Goal: Task Accomplishment & Management: Complete application form

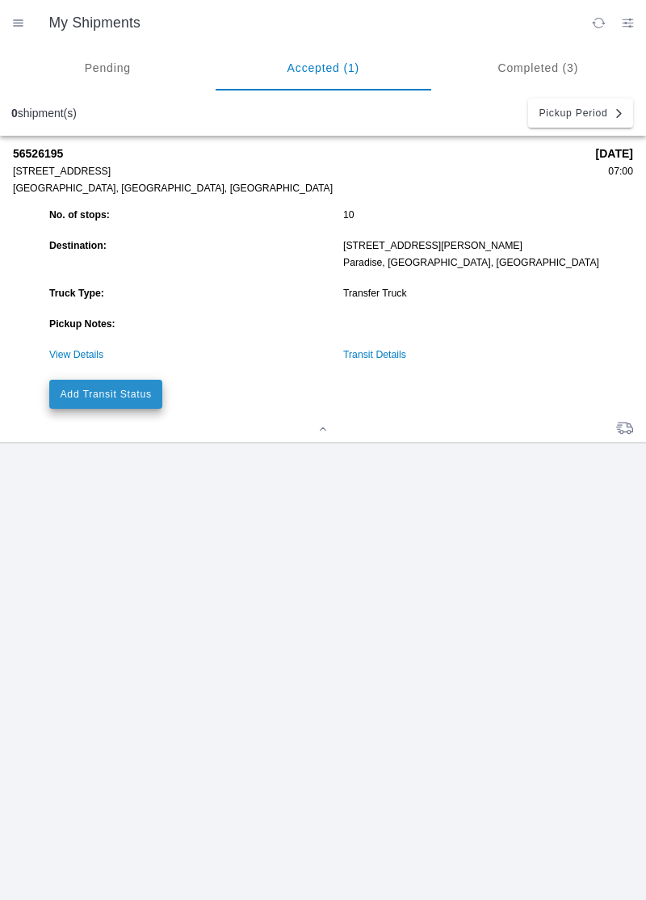
click at [124, 401] on button "Add Transit Status" at bounding box center [105, 394] width 113 height 29
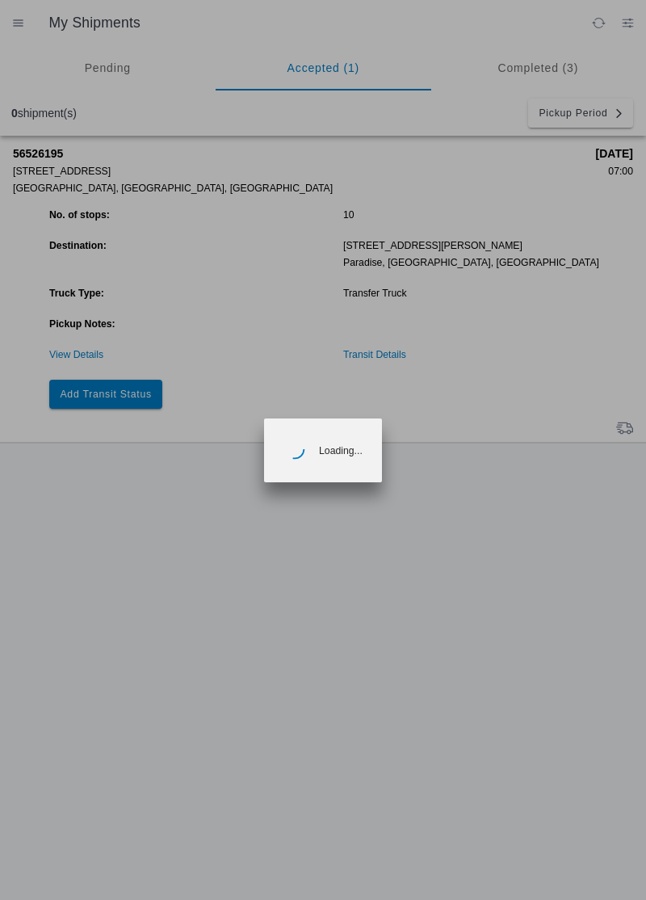
click at [136, 389] on ion-backdrop at bounding box center [323, 450] width 646 height 900
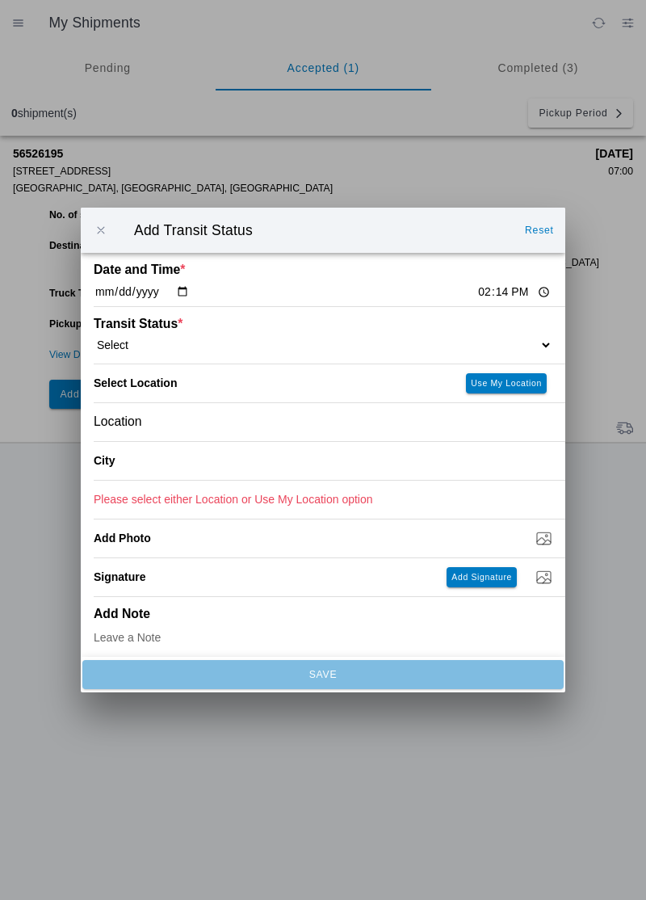
click at [514, 341] on select "Select Arrive at Drop Off Arrive at Pickup Break Start Break Stop Depart Drop O…" at bounding box center [323, 345] width 459 height 15
select select "ARVPULOC"
click at [517, 391] on button "Use My Location" at bounding box center [506, 383] width 81 height 20
type input "[GEOGRAPHIC_DATA]"
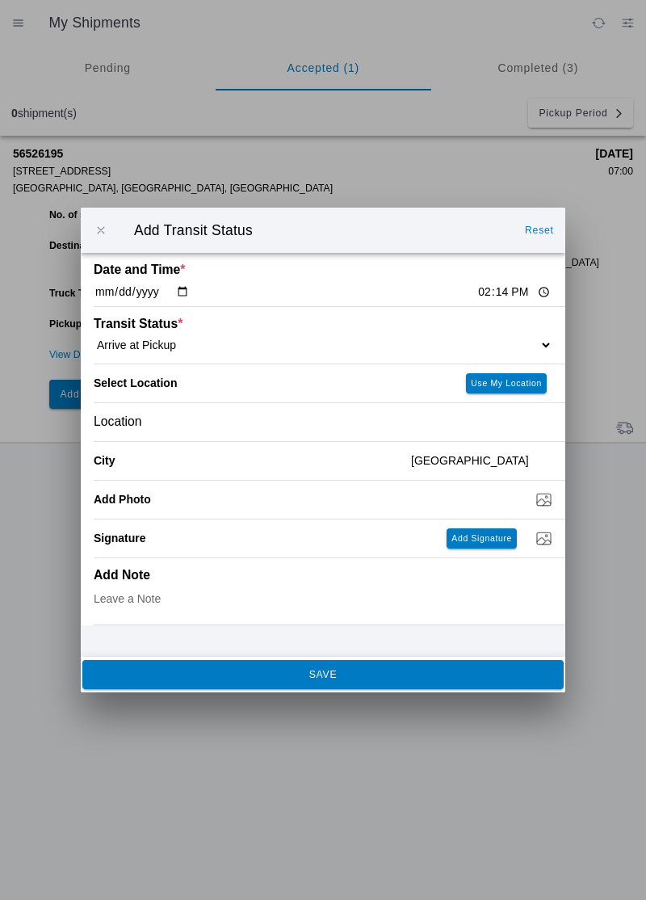
click at [468, 682] on button "SAVE" at bounding box center [322, 674] width 481 height 29
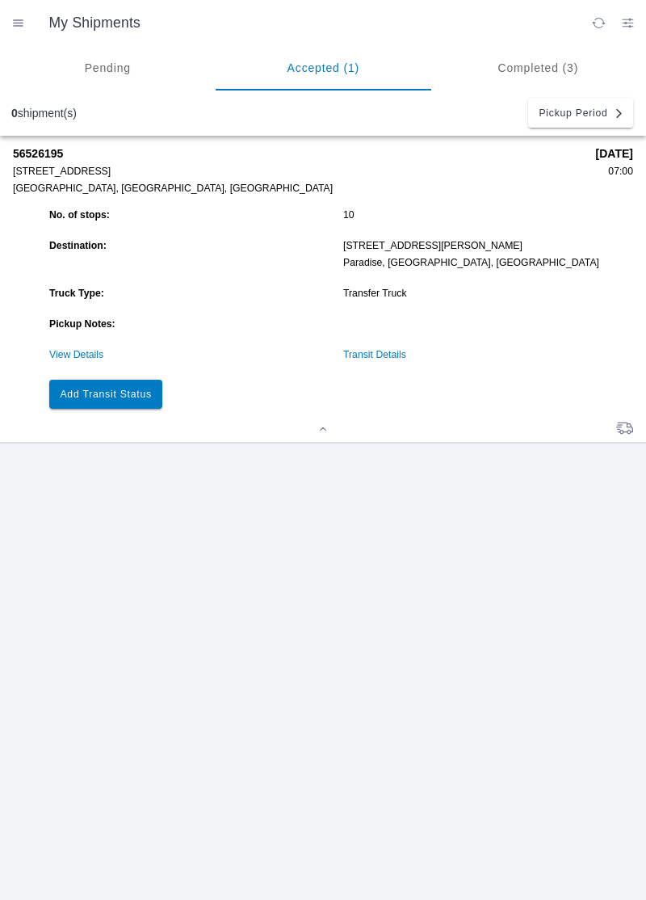
click at [113, 399] on button "Add Transit Status" at bounding box center [105, 394] width 113 height 29
click at [99, 401] on button "Add Transit Status" at bounding box center [105, 394] width 113 height 29
click at [95, 401] on ion-loading "Loading..." at bounding box center [323, 450] width 646 height 900
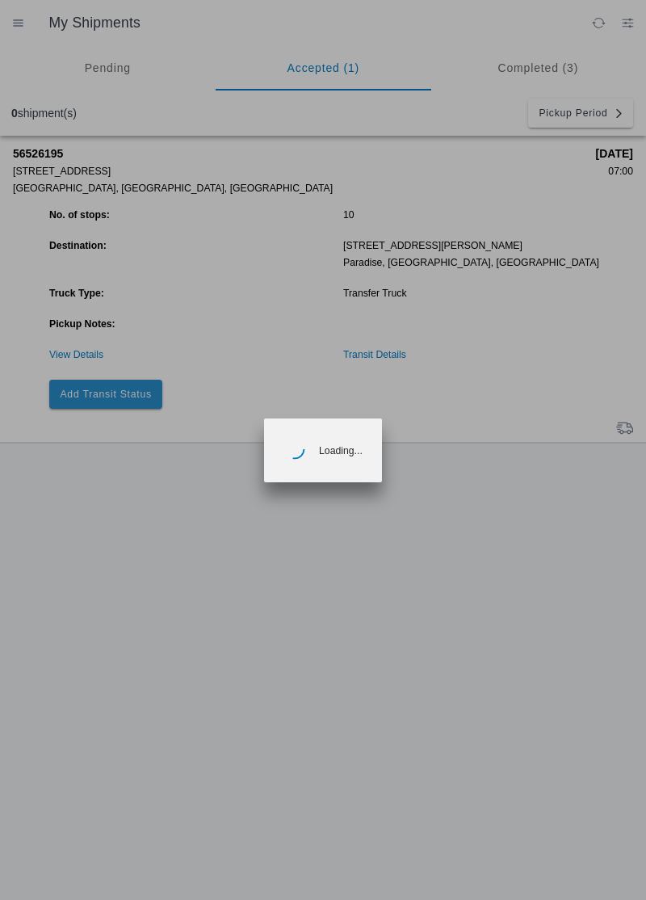
click at [98, 394] on ion-backdrop at bounding box center [323, 450] width 646 height 900
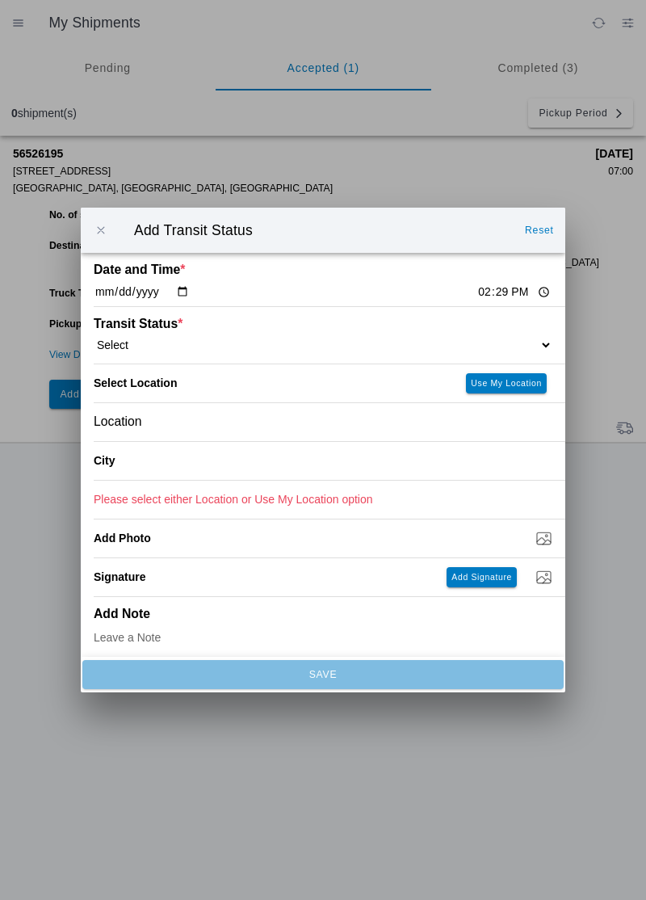
click at [509, 327] on div "Transit Status * Select Arrive at Drop Off Arrive at Pickup Break Start Break S…" at bounding box center [323, 335] width 459 height 57
click at [517, 340] on select "Select Arrive at Drop Off Arrive at Pickup Break Start Break Stop Depart Drop O…" at bounding box center [323, 345] width 459 height 15
select select "DPTPULOC"
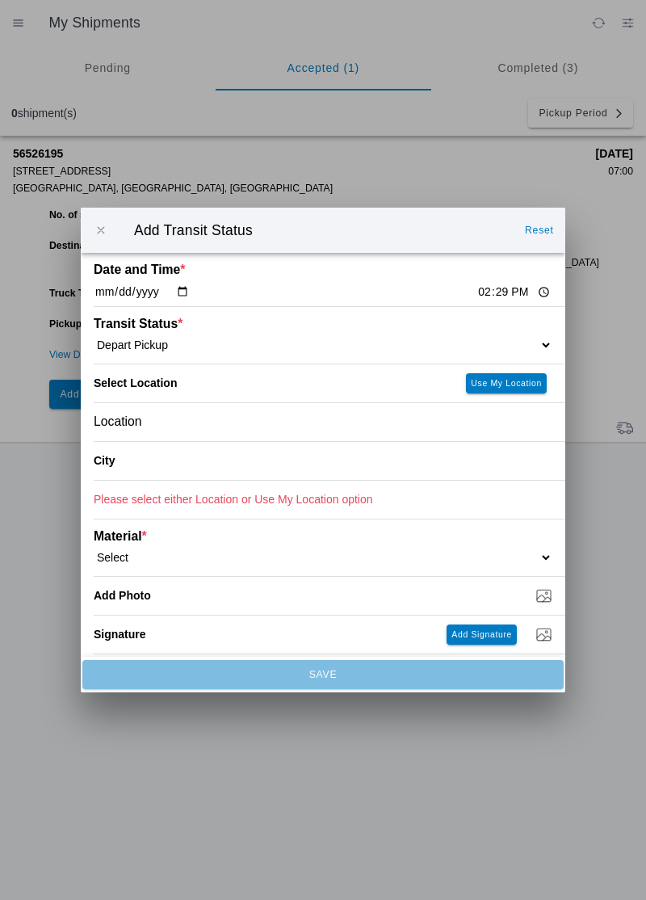
click at [512, 375] on button "Use My Location" at bounding box center [506, 383] width 81 height 20
type input "[GEOGRAPHIC_DATA]"
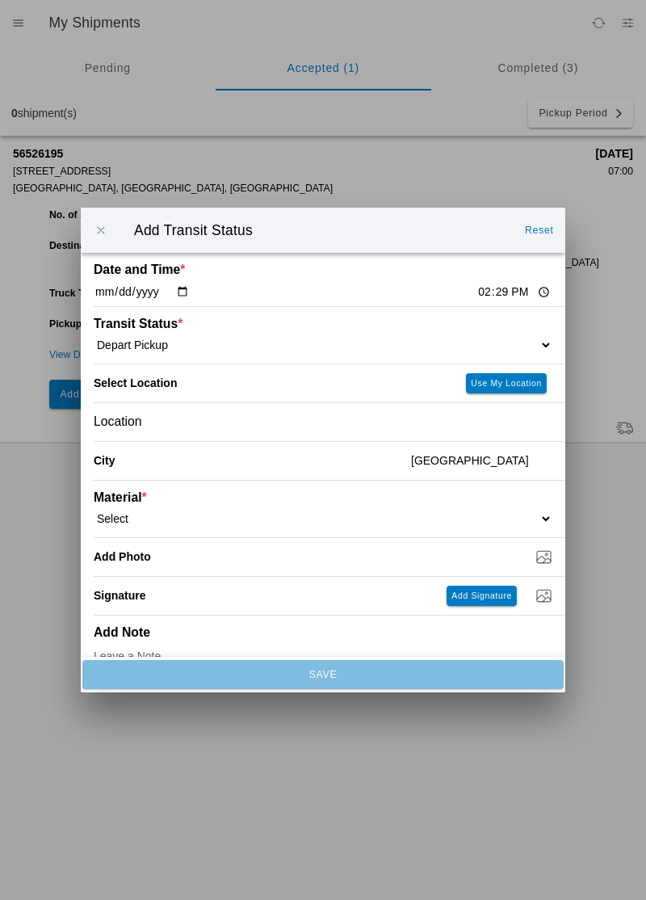
click at [520, 520] on select "Select 1" x 3" Rock 1" x 4" Rock 2" x 4" Rock Asphalt Cold Patch Backfill Spec …" at bounding box center [323, 518] width 459 height 15
select select "708650"
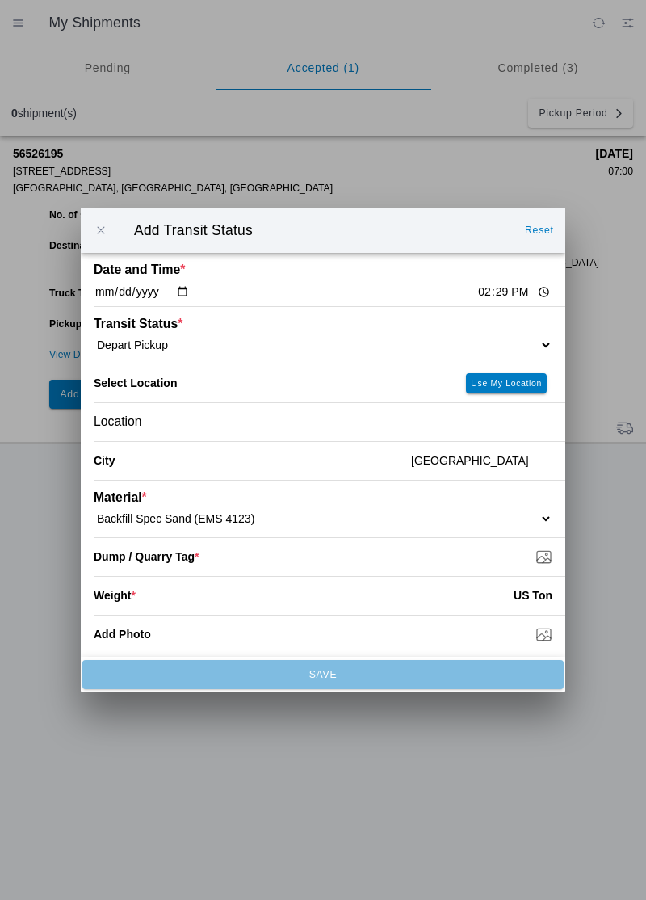
click at [542, 560] on input "Dump / Quarry Tag *" at bounding box center [330, 557] width 472 height 18
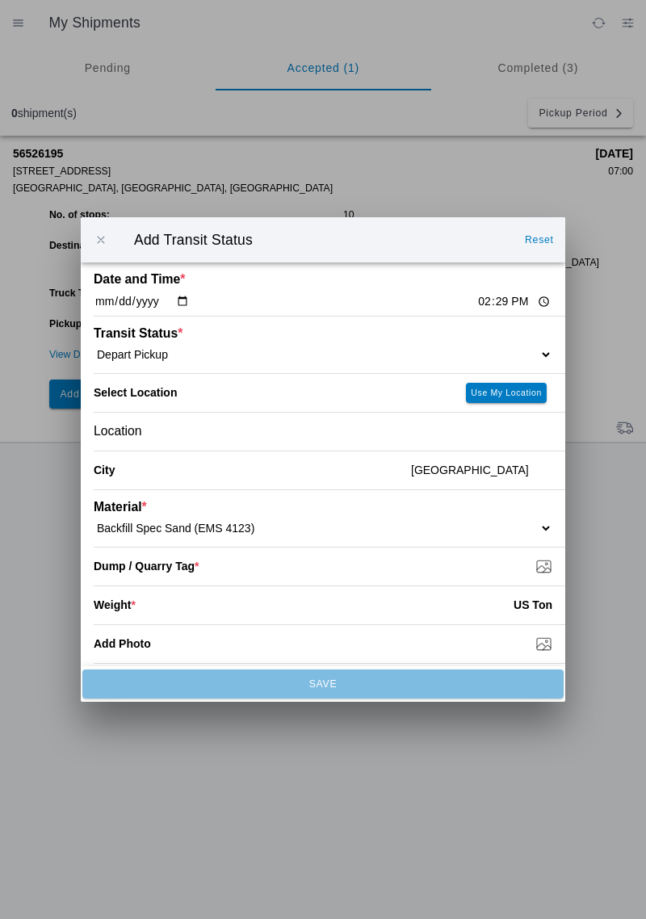
type input "C:\fakepath\17556389723137074500645988840256.jpg"
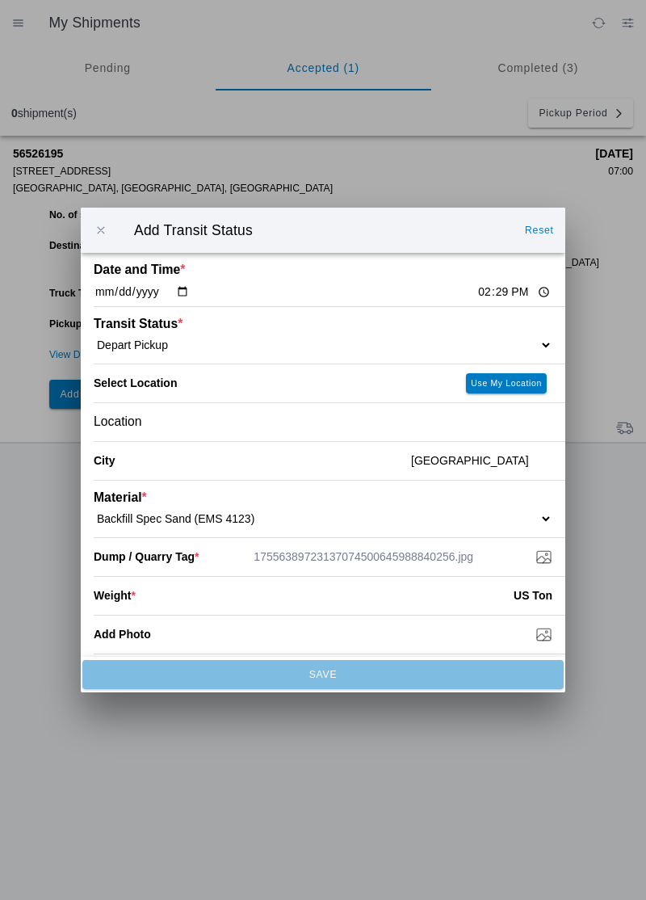
click at [422, 596] on input "number" at bounding box center [325, 595] width 378 height 36
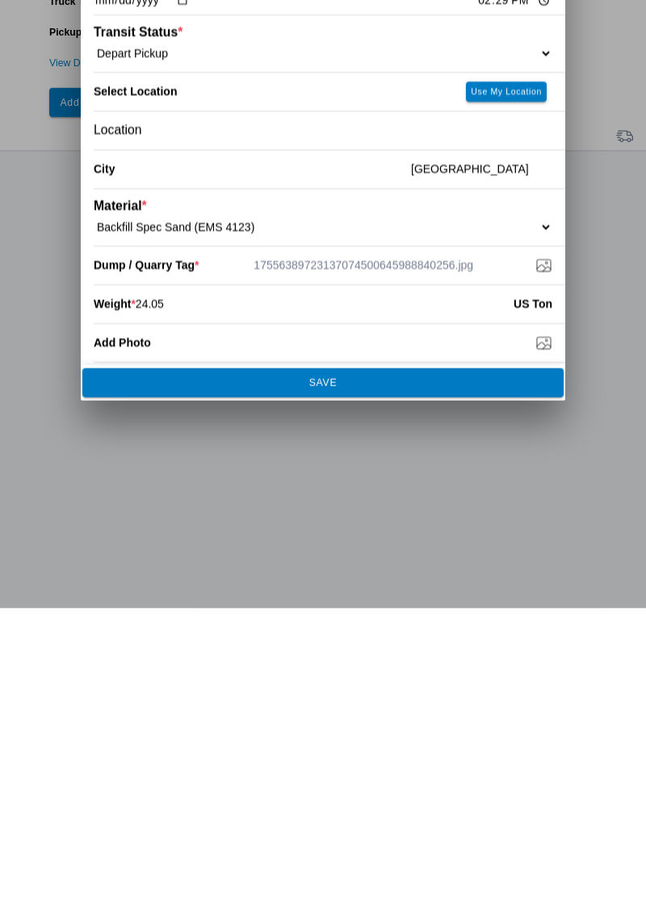
type input "24.05"
click at [424, 671] on span "SAVE" at bounding box center [323, 674] width 460 height 10
